Goal: Communication & Community: Answer question/provide support

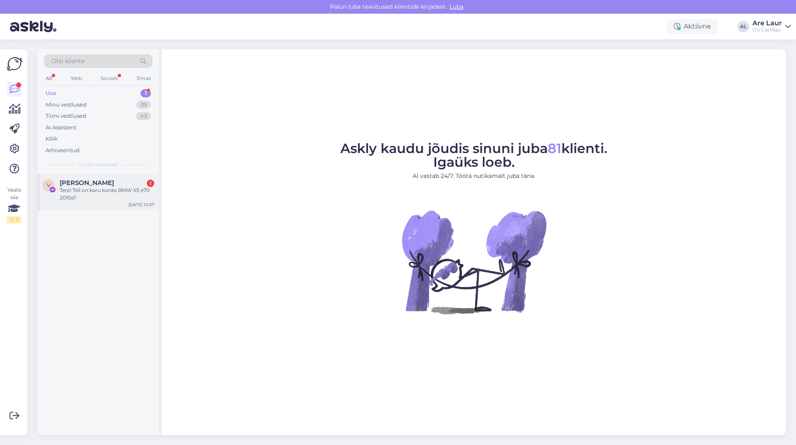
click at [91, 194] on div "Tere! Teil on karu konks BMW X5 e70 2010a?" at bounding box center [107, 194] width 95 height 15
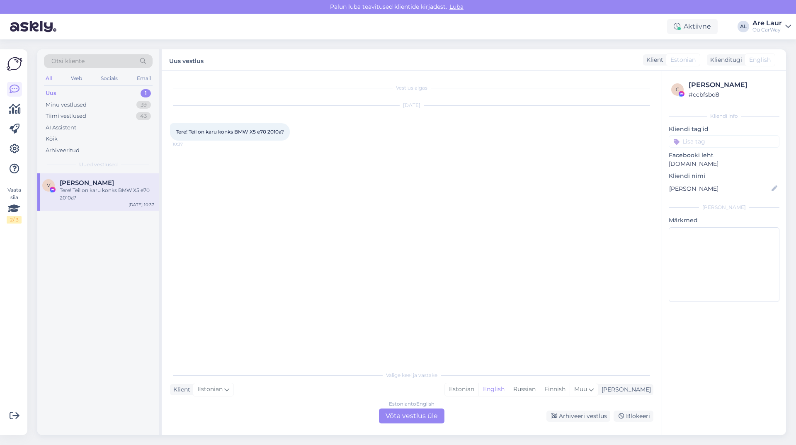
click at [413, 419] on div "Estonian to English Võta vestlus üle" at bounding box center [412, 416] width 66 height 15
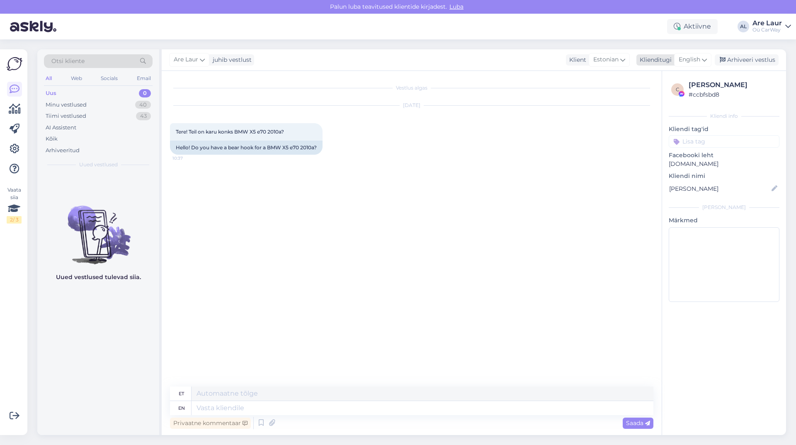
click at [690, 61] on span "English" at bounding box center [690, 59] width 22 height 9
type input "est"
click at [660, 92] on link "Estonian" at bounding box center [674, 96] width 91 height 13
click at [250, 410] on textarea at bounding box center [412, 406] width 484 height 17
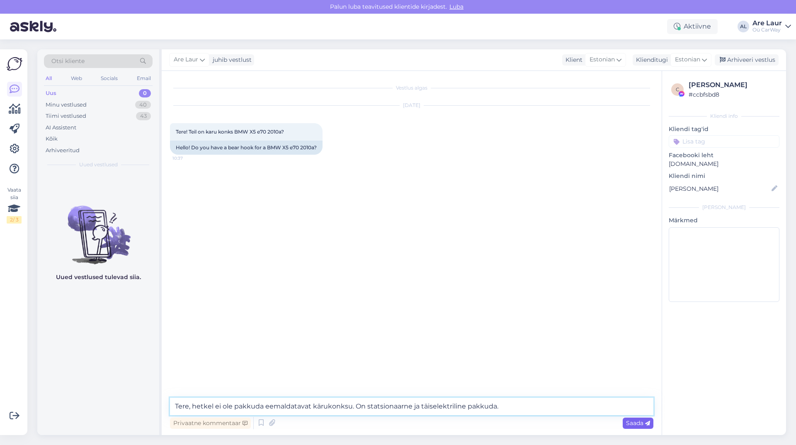
type textarea "Tere, hetkel ei ole pakkuda eemaldatavat kärukonksu. On statsionaarne ja täisel…"
click at [632, 425] on span "Saada" at bounding box center [638, 422] width 24 height 7
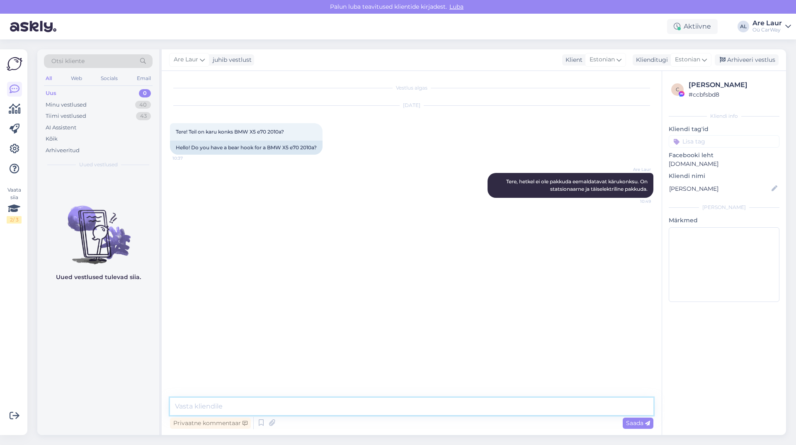
click at [247, 409] on textarea at bounding box center [412, 406] width 484 height 17
click at [270, 423] on icon at bounding box center [272, 423] width 12 height 12
click at [637, 423] on span "Saada" at bounding box center [638, 422] width 24 height 7
click at [276, 402] on textarea at bounding box center [412, 406] width 484 height 17
type textarea "See on elektriline - 450€ koos moodulitega"
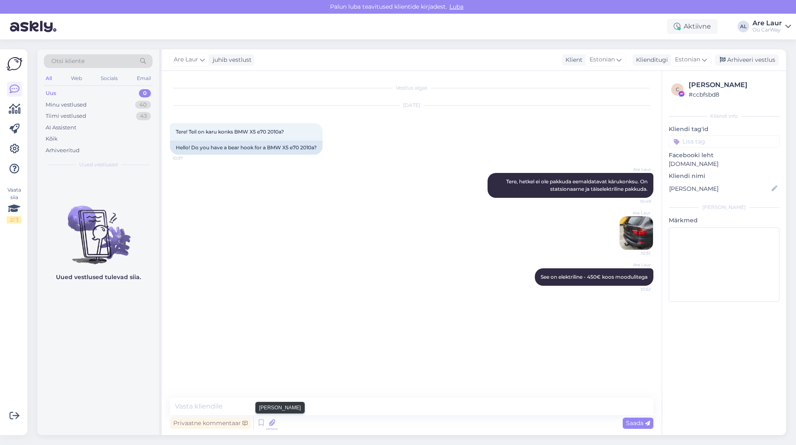
click at [273, 420] on icon at bounding box center [272, 423] width 12 height 12
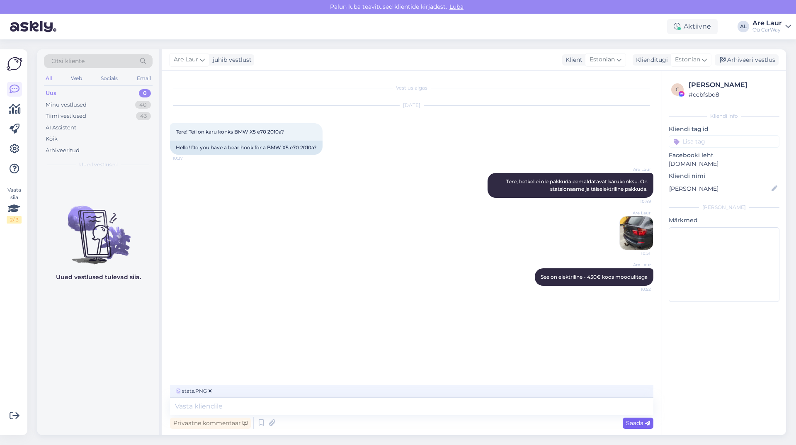
click at [633, 419] on span "Saada" at bounding box center [638, 422] width 24 height 7
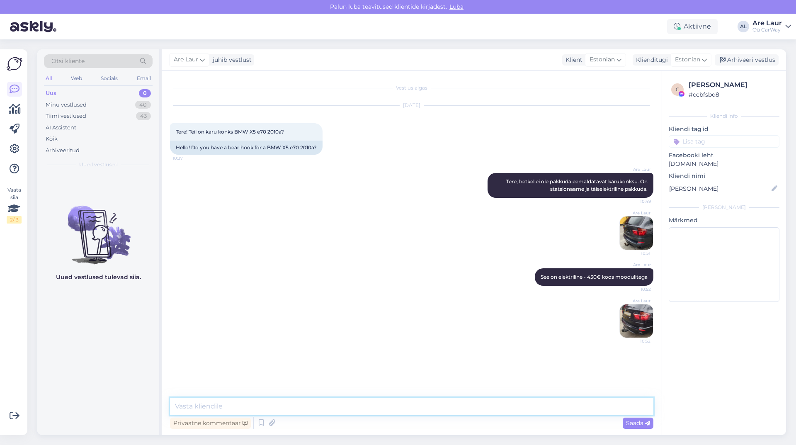
click at [258, 404] on textarea at bounding box center [412, 406] width 484 height 17
type textarea "statisonaarne - 200€"
click at [628, 421] on span "Saada" at bounding box center [638, 422] width 24 height 7
